Goal: Book appointment/travel/reservation

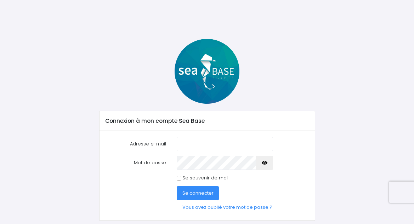
click at [233, 141] on input "Adresse e-mail" at bounding box center [225, 144] width 97 height 14
type input "fredo0769@hotmail.com"
click at [198, 191] on span "Se connecter" at bounding box center [197, 193] width 31 height 7
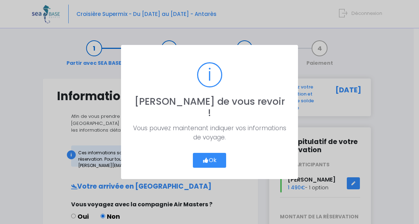
click at [211, 158] on button "Ok" at bounding box center [209, 160] width 33 height 15
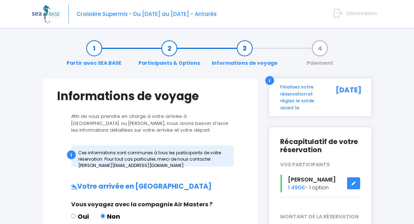
click at [317, 144] on h2 "Récapitulatif de votre réservation" at bounding box center [320, 146] width 81 height 16
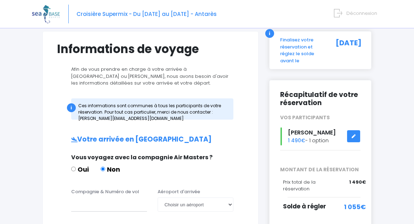
scroll to position [45, 0]
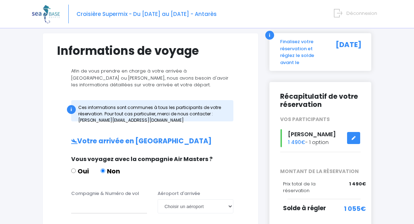
click at [324, 57] on div "Finalisez votre réservation et réglez le solde avant le" at bounding box center [301, 52] width 53 height 28
click at [359, 41] on div "25/08/2025" at bounding box center [347, 52] width 38 height 28
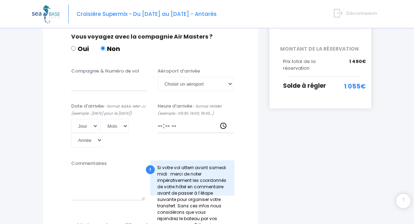
scroll to position [171, 0]
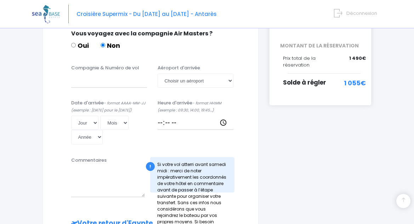
click at [349, 82] on span "1 055€" at bounding box center [355, 83] width 22 height 10
drag, startPoint x: 345, startPoint y: 81, endPoint x: 370, endPoint y: 79, distance: 25.2
click at [370, 80] on div "Récapitulatif de votre réservation VOS PARTICIPANTS Frederic brunet 1 490€ - 1 …" at bounding box center [320, 30] width 103 height 149
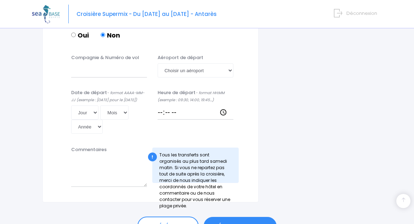
scroll to position [390, 0]
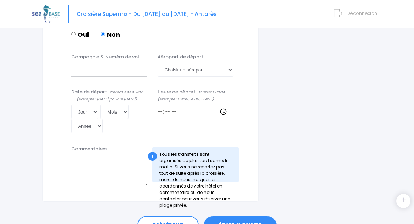
click at [244, 216] on link "ÉTAPE SUIVANTE" at bounding box center [240, 225] width 73 height 18
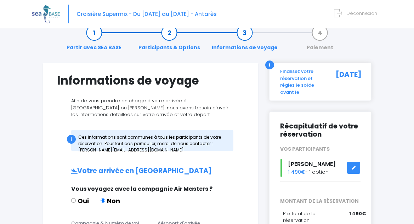
scroll to position [15, 0]
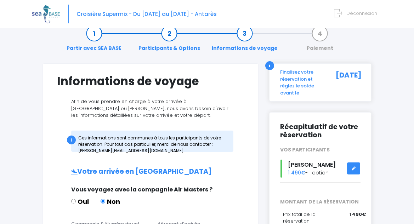
click at [321, 36] on link "Paiement" at bounding box center [320, 41] width 34 height 22
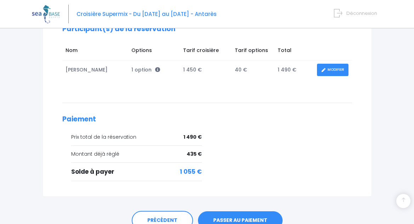
scroll to position [129, 0]
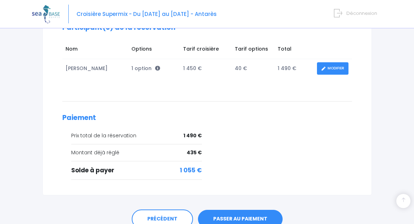
click at [246, 216] on link "PASSER AU PAIEMENT" at bounding box center [240, 219] width 85 height 18
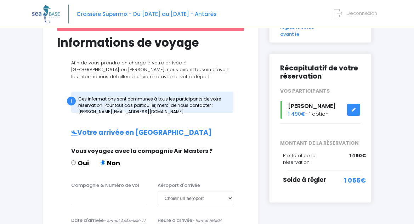
scroll to position [75, 0]
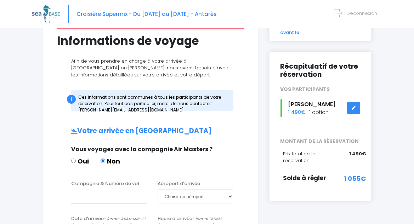
click at [313, 110] on div "Frederic brunet 1 490€ - 1 option" at bounding box center [320, 108] width 91 height 18
click at [126, 198] on input "Compagnie & Numéro de vol" at bounding box center [109, 196] width 76 height 14
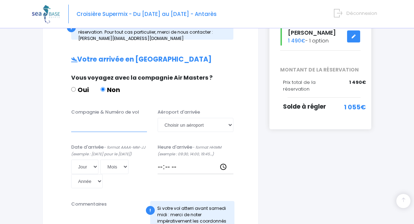
scroll to position [150, 0]
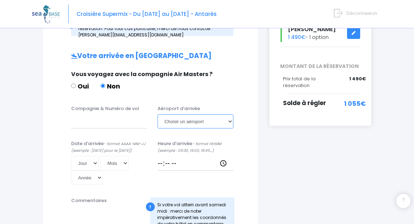
select select "Hurghada"
click at [94, 126] on input "Compagnie & Numéro de vol" at bounding box center [109, 121] width 76 height 14
type input "TK702"
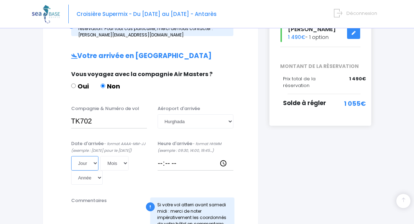
select select "25"
select select "10"
select select "2025"
type input "2025-10-25"
click at [171, 163] on input "Heure d'arrivée - format HH:MM (exemple : 09:30, 14:00, 19:45...)" at bounding box center [195, 163] width 76 height 14
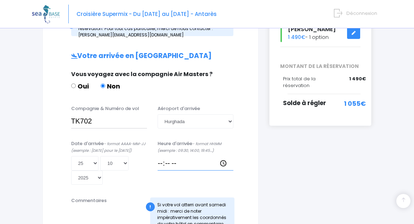
click at [163, 161] on input "Heure d'arrivée - format HH:MM (exemple : 09:30, 14:00, 19:45...)" at bounding box center [195, 163] width 76 height 14
click at [173, 164] on input "Heure d'arrivée - format HH:MM (exemple : 09:30, 14:00, 19:45...)" at bounding box center [195, 163] width 76 height 14
type input "04:04"
type input "04:50"
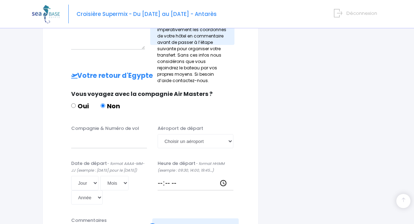
scroll to position [339, 0]
select select "Hurghada"
click at [121, 134] on input "Compagnie & Numéro de vol" at bounding box center [109, 141] width 76 height 14
type input "TK703"
click at [164, 178] on input "Heure de départ - format HH:MM (exemple : 09:30, 14:00, 19:45...)" at bounding box center [195, 183] width 76 height 14
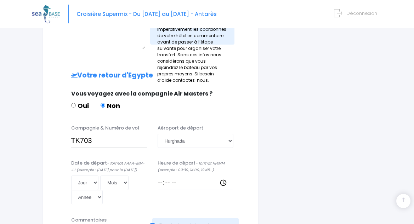
click at [179, 179] on input "Heure de départ - format HH:MM (exemple : 09:30, 14:00, 19:45...)" at bounding box center [195, 183] width 76 height 14
click at [176, 176] on input "Heure de départ - format HH:MM (exemple : 09:30, 14:00, 19:45...)" at bounding box center [195, 183] width 76 height 14
type input "05:15"
select select "01"
select select "11"
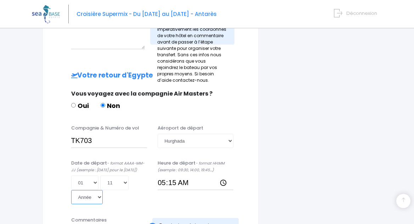
select select "2025"
type input "2025-11-01"
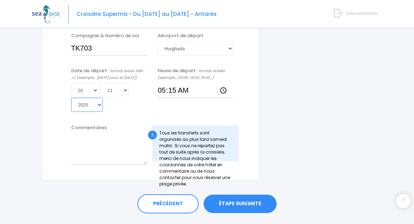
scroll to position [431, 0]
click at [237, 195] on link "ÉTAPE SUIVANTE" at bounding box center [240, 204] width 73 height 18
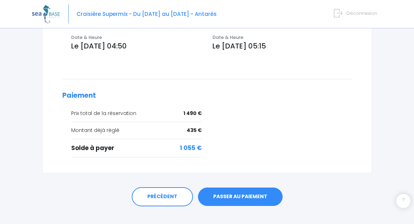
scroll to position [285, 0]
click at [239, 189] on link "PASSER AU PAIEMENT" at bounding box center [240, 197] width 85 height 18
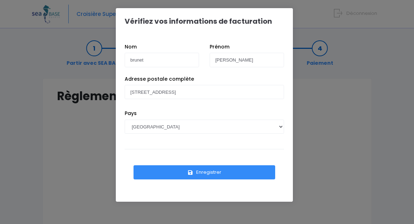
click at [195, 177] on button "Enregistrer" at bounding box center [204, 172] width 142 height 14
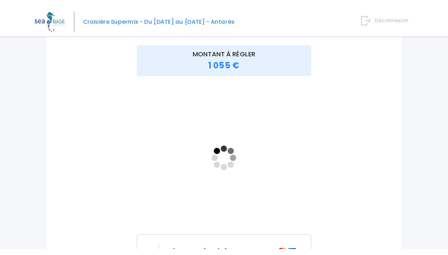
scroll to position [96, 0]
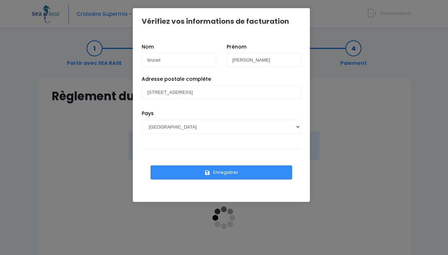
scroll to position [96, 0]
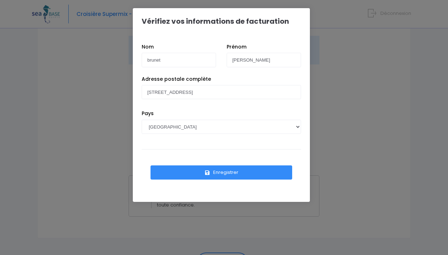
click at [219, 169] on button "Enregistrer" at bounding box center [221, 172] width 142 height 14
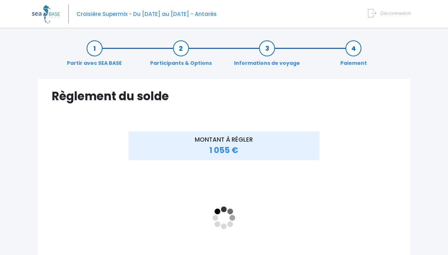
click at [131, 18] on div "Croisière Supermix - Du 25/10/25 au 01/11/25 - Antarès Déconnexion" at bounding box center [218, 14] width 373 height 28
click at [376, 16] on icon at bounding box center [372, 13] width 8 height 12
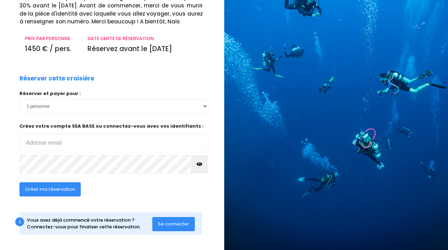
scroll to position [76, 0]
click at [109, 140] on input "email" at bounding box center [113, 143] width 189 height 18
click at [188, 223] on span "Se connecter" at bounding box center [173, 223] width 31 height 7
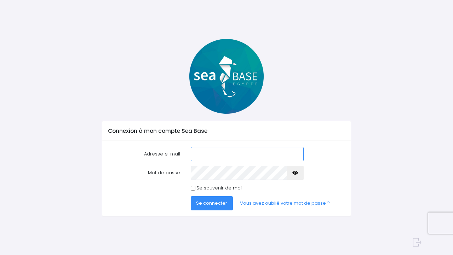
type input "[EMAIL_ADDRESS][DOMAIN_NAME]"
click at [203, 206] on span "Se connecter" at bounding box center [211, 203] width 31 height 7
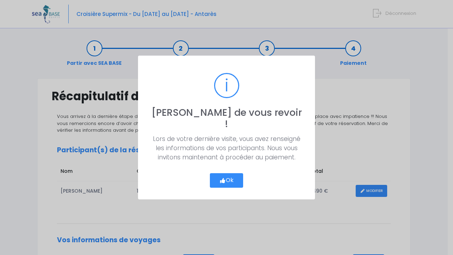
click at [223, 173] on button "Ok" at bounding box center [226, 180] width 33 height 15
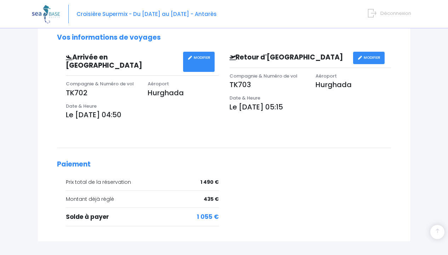
scroll to position [203, 0]
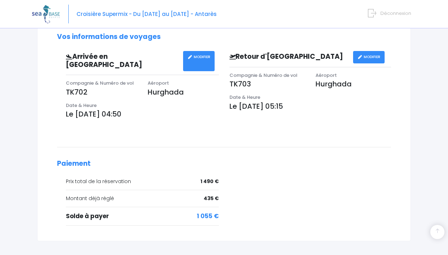
click at [199, 56] on link "MODIFIER" at bounding box center [198, 61] width 31 height 20
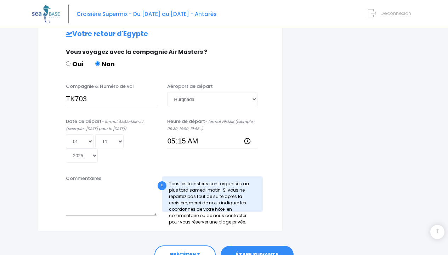
scroll to position [360, 0]
click at [259, 246] on link "ÉTAPE SUIVANTE" at bounding box center [256, 255] width 73 height 18
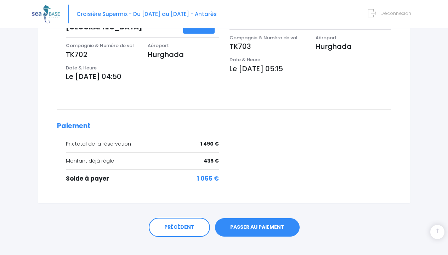
scroll to position [240, 0]
click at [262, 218] on link "PASSER AU PAIEMENT" at bounding box center [257, 227] width 85 height 18
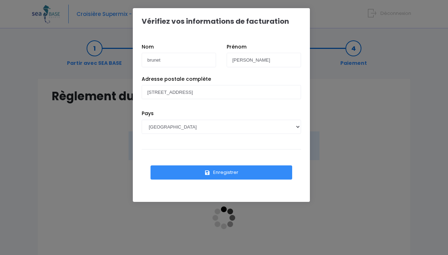
click at [200, 174] on button "Enregistrer" at bounding box center [221, 172] width 142 height 14
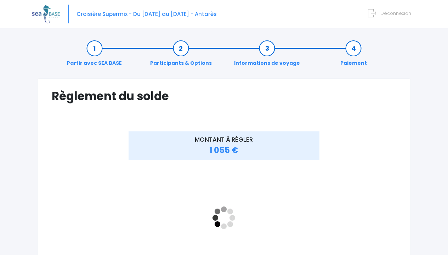
click at [172, 19] on div "Croisière Supermix - Du [DATE] au [DATE] - Antarès Déconnexion" at bounding box center [218, 14] width 373 height 28
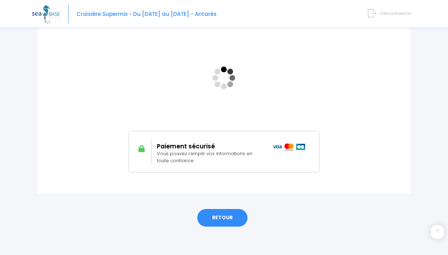
scroll to position [139, 0]
click at [227, 221] on link "RETOUR" at bounding box center [222, 217] width 52 height 19
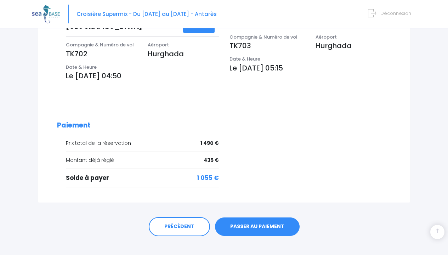
scroll to position [240, 0]
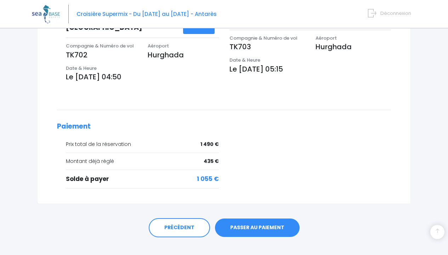
click at [248, 221] on link "PASSER AU PAIEMENT" at bounding box center [257, 227] width 85 height 18
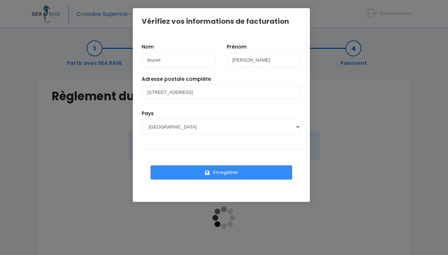
click at [245, 171] on button "Enregistrer" at bounding box center [221, 172] width 142 height 14
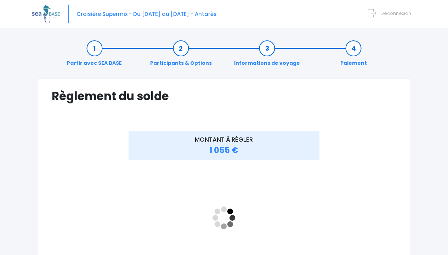
click at [311, 20] on div "Croisière Supermix - Du [DATE] au [DATE] - Antarès Déconnexion" at bounding box center [218, 14] width 373 height 28
